Goal: Task Accomplishment & Management: Complete application form

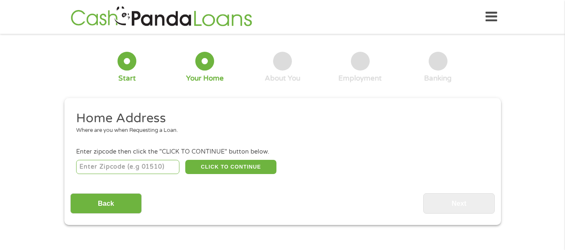
click at [136, 168] on input "number" at bounding box center [127, 167] width 103 height 14
type input "17331"
click at [213, 165] on button "CLICK TO CONTINUE" at bounding box center [230, 167] width 91 height 14
type input "17331"
type input "[GEOGRAPHIC_DATA]"
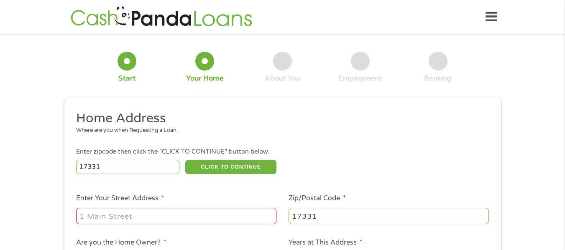
click at [180, 219] on input "Enter Your Street Address *" at bounding box center [176, 216] width 200 height 16
type input "[STREET_ADDRESS]"
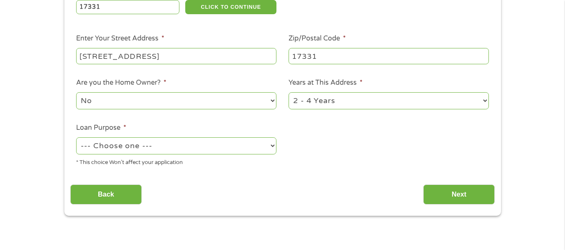
scroll to position [162, 0]
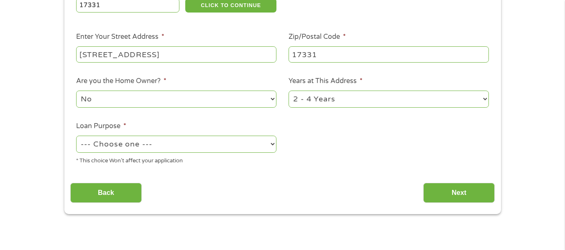
click at [270, 96] on select "No Yes" at bounding box center [176, 99] width 200 height 17
click at [270, 143] on select "--- Choose one --- Pay Bills Debt Consolidation Home Improvement Major Purchase…" at bounding box center [176, 144] width 200 height 17
select select "shorttermcash"
click at [76, 136] on select "--- Choose one --- Pay Bills Debt Consolidation Home Improvement Major Purchase…" at bounding box center [176, 144] width 200 height 17
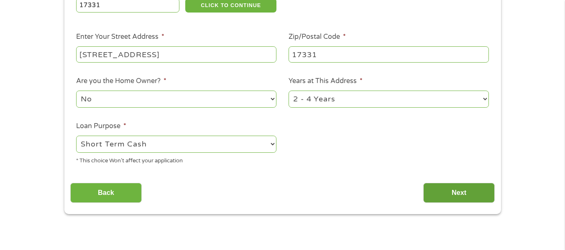
click at [448, 194] on input "Next" at bounding box center [458, 193] width 71 height 20
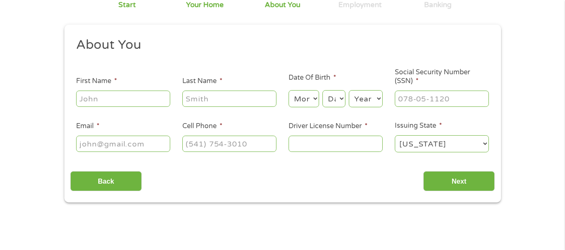
scroll to position [77, 0]
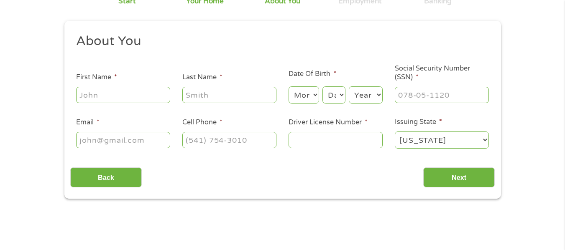
click at [143, 97] on input "First Name *" at bounding box center [123, 95] width 94 height 16
type input "[PERSON_NAME]"
type input "[EMAIL_ADDRESS][DOMAIN_NAME]"
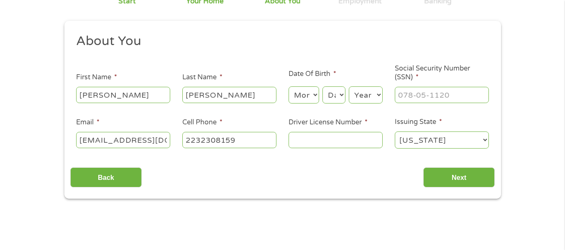
type input "[PHONE_NUMBER]"
click at [326, 141] on input "Driver License Number *" at bounding box center [335, 140] width 94 height 16
type input "18928678"
click at [313, 94] on select "Month 1 2 3 4 5 6 7 8 9 10 11 12" at bounding box center [303, 95] width 31 height 17
select select "12"
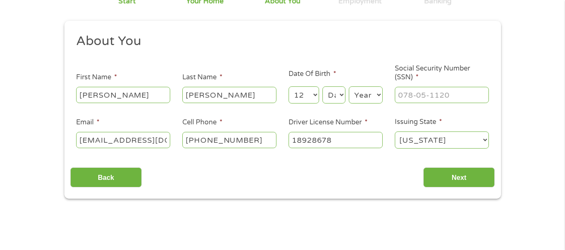
click at [288, 87] on select "Month 1 2 3 4 5 6 7 8 9 10 11 12" at bounding box center [303, 95] width 31 height 17
click at [342, 96] on select "Day 1 2 3 4 5 6 7 8 9 10 11 12 13 14 15 16 17 18 19 20 21 22 23 24 25 26 27 28 …" at bounding box center [333, 95] width 23 height 17
select select "27"
click at [322, 87] on select "Day 1 2 3 4 5 6 7 8 9 10 11 12 13 14 15 16 17 18 19 20 21 22 23 24 25 26 27 28 …" at bounding box center [333, 95] width 23 height 17
click at [376, 94] on select "Year [DATE] 2006 2005 2004 2003 2002 2001 2000 1999 1998 1997 1996 1995 1994 19…" at bounding box center [366, 95] width 34 height 17
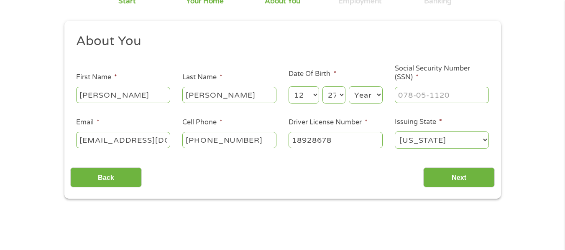
select select "1959"
click at [349, 87] on select "Year [DATE] 2006 2005 2004 2003 2002 2001 2000 1999 1998 1997 1996 1995 1994 19…" at bounding box center [366, 95] width 34 height 17
click at [405, 95] on input "___-__-____" at bounding box center [442, 95] width 94 height 16
type input "204-52-2292"
click at [467, 176] on input "Next" at bounding box center [458, 178] width 71 height 20
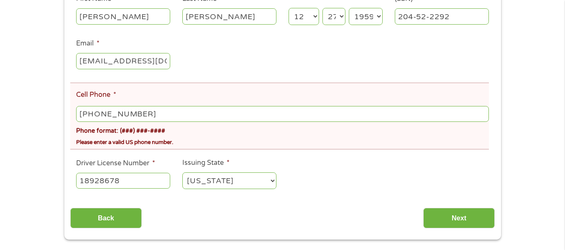
scroll to position [205, 0]
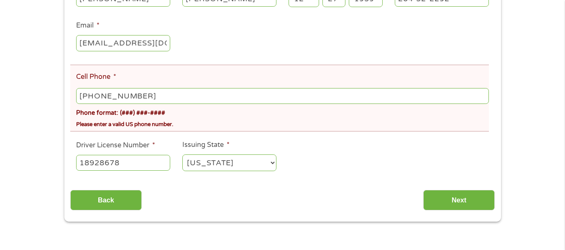
click at [142, 95] on input "[PHONE_NUMBER]" at bounding box center [282, 96] width 412 height 16
type input "[PHONE_NUMBER]"
click at [468, 204] on input "Next" at bounding box center [458, 200] width 71 height 20
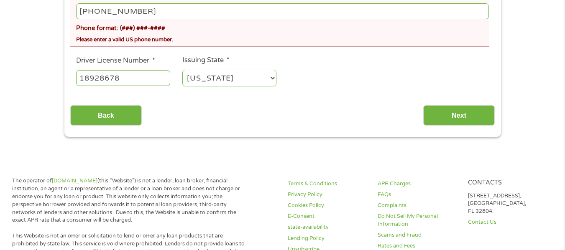
scroll to position [288, 0]
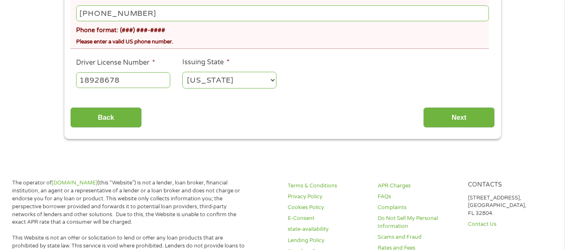
click at [145, 13] on input "[PHONE_NUMBER]" at bounding box center [282, 13] width 412 height 16
type input "[PHONE_NUMBER]"
click at [464, 120] on input "Next" at bounding box center [458, 117] width 71 height 20
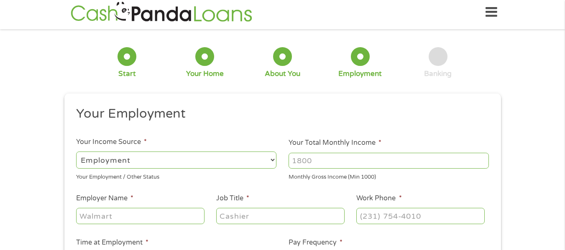
scroll to position [0, 0]
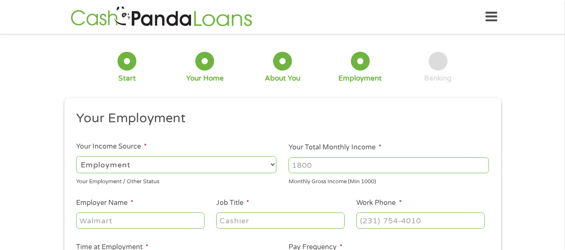
click at [328, 168] on input "Your Total Monthly Income *" at bounding box center [388, 166] width 200 height 16
type input "3200"
click at [180, 225] on input "Employer Name *" at bounding box center [140, 221] width 128 height 16
type input "community aid"
click at [263, 222] on input "Job Title *" at bounding box center [280, 221] width 128 height 16
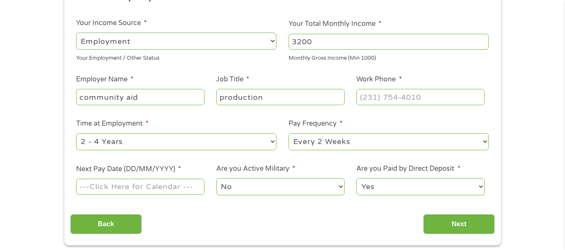
scroll to position [167, 0]
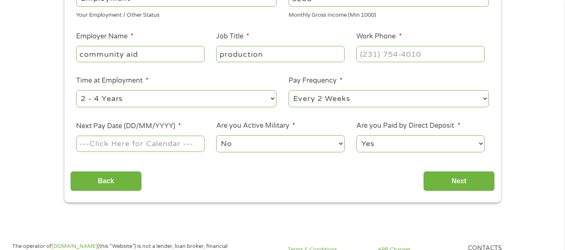
type input "production"
click at [374, 53] on input "(___) ___-____" at bounding box center [420, 54] width 128 height 16
type input "[PHONE_NUMBER]"
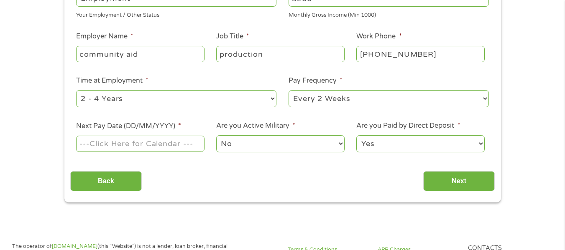
click at [151, 146] on input "Next Pay Date (DD/MM/YYYY) *" at bounding box center [140, 144] width 128 height 16
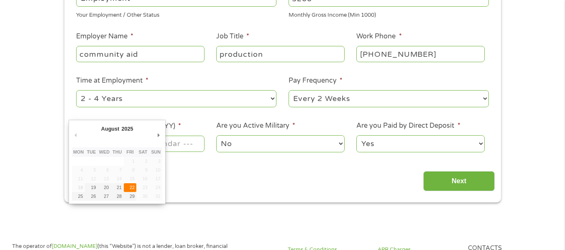
type input "[DATE]"
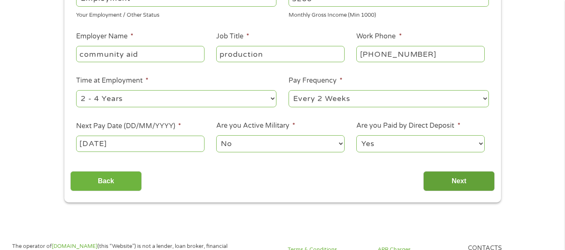
click at [445, 178] on input "Next" at bounding box center [458, 181] width 71 height 20
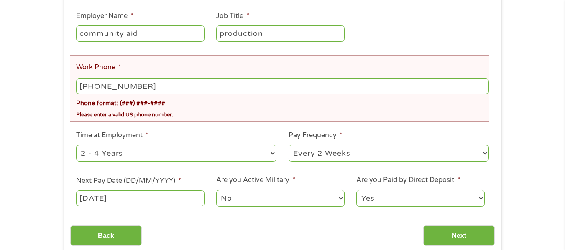
scroll to position [247, 0]
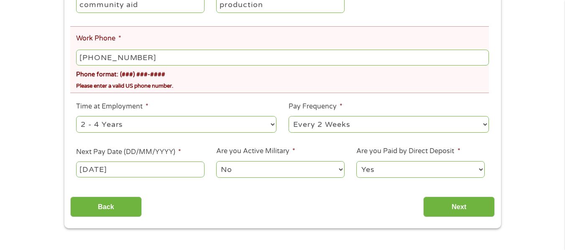
click at [150, 59] on input "[PHONE_NUMBER]" at bounding box center [282, 58] width 412 height 16
type input "[PHONE_NUMBER]"
click at [460, 211] on input "Next" at bounding box center [458, 207] width 71 height 20
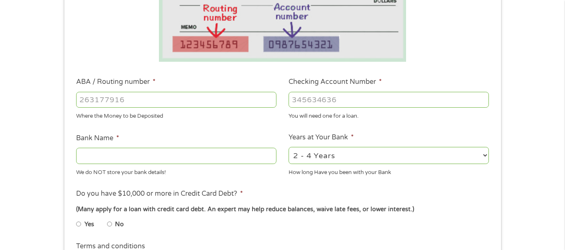
scroll to position [200, 0]
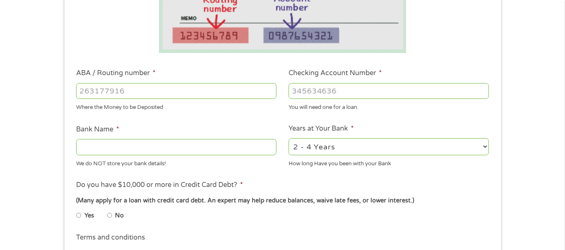
click at [160, 92] on input "ABA / Routing number *" at bounding box center [176, 91] width 200 height 16
click at [140, 88] on input "ABA / Routing number *" at bounding box center [176, 91] width 200 height 16
type input "031101334"
type input "SoFi Bank, National Association"
type input "031101334"
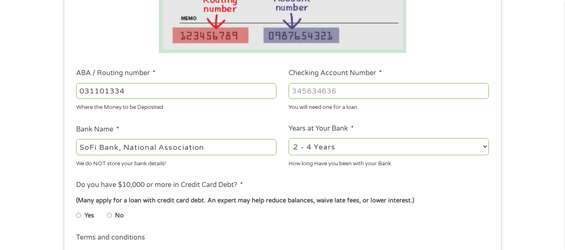
click at [331, 93] on input "Checking Account Number *" at bounding box center [388, 91] width 200 height 16
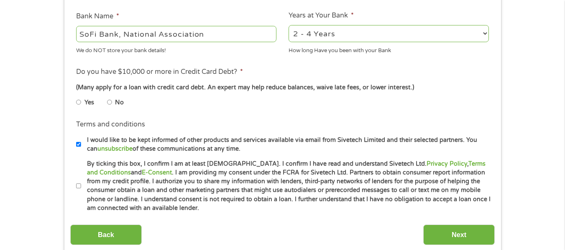
scroll to position [318, 0]
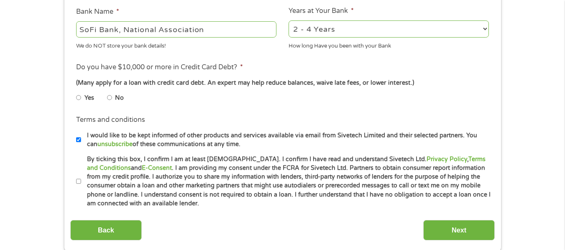
type input "411035287103"
click at [111, 100] on input "No" at bounding box center [109, 97] width 5 height 13
radio input "true"
click at [79, 182] on input "By ticking this box, I confirm I am at least [DEMOGRAPHIC_DATA]. I confirm I ha…" at bounding box center [78, 181] width 5 height 13
checkbox input "true"
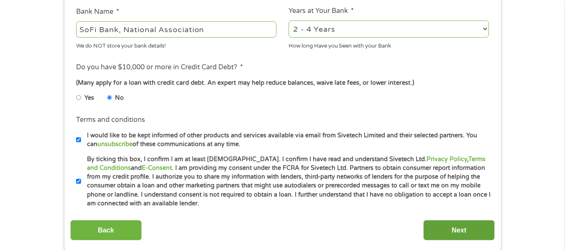
click at [440, 232] on input "Next" at bounding box center [458, 230] width 71 height 20
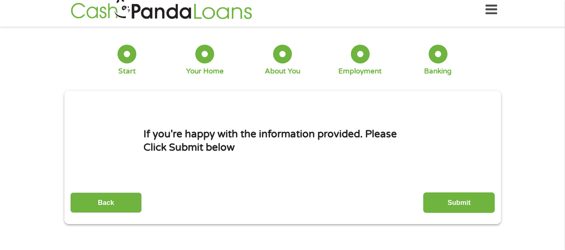
scroll to position [0, 0]
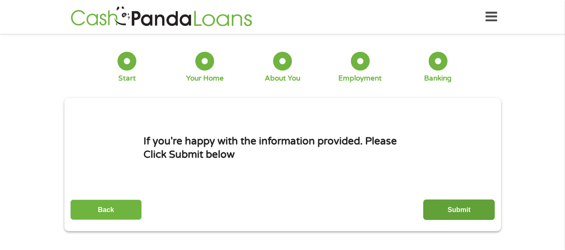
click at [445, 212] on input "Submit" at bounding box center [458, 210] width 71 height 20
